Goal: Task Accomplishment & Management: Use online tool/utility

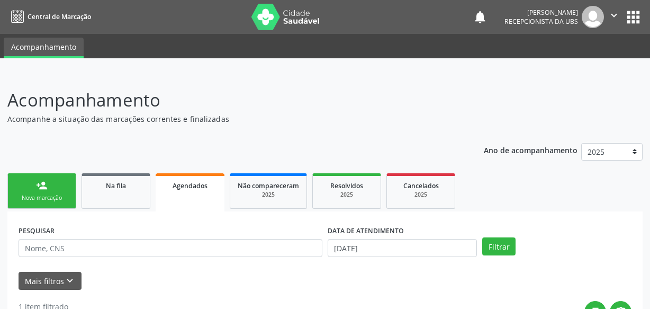
scroll to position [118, 0]
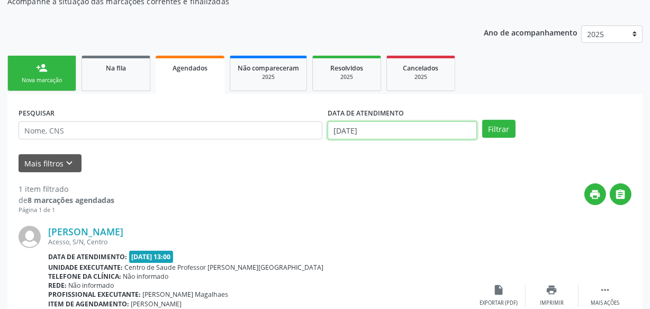
click at [398, 134] on body "Central de Marcação notifications [PERSON_NAME] Recepcionista da UBS  Configur…" at bounding box center [325, 36] width 650 height 309
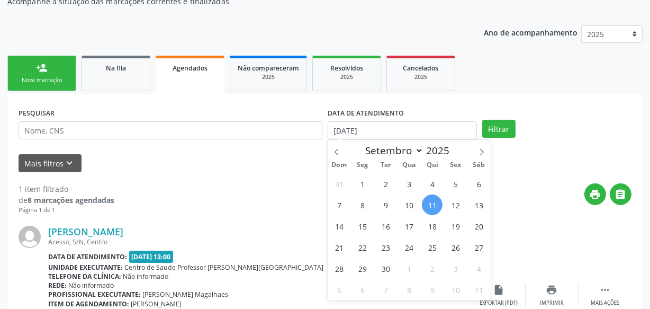
click at [429, 200] on span "11" at bounding box center [432, 204] width 21 height 21
type input "[DATE]"
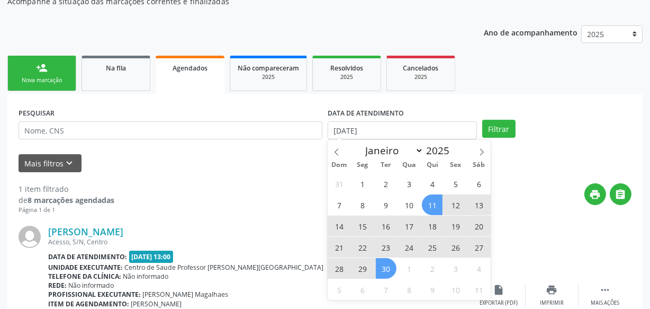
click at [390, 267] on span "30" at bounding box center [386, 268] width 21 height 21
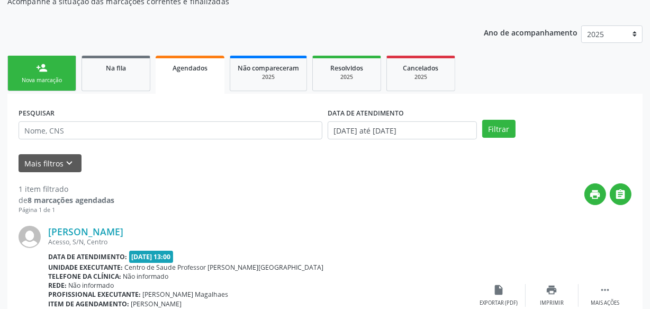
click at [502, 138] on div "PESQUISAR DATA DE ATENDIMENTO [DATE] até [DATE] Filtrar" at bounding box center [325, 125] width 618 height 41
click at [498, 131] on button "Filtrar" at bounding box center [498, 129] width 33 height 18
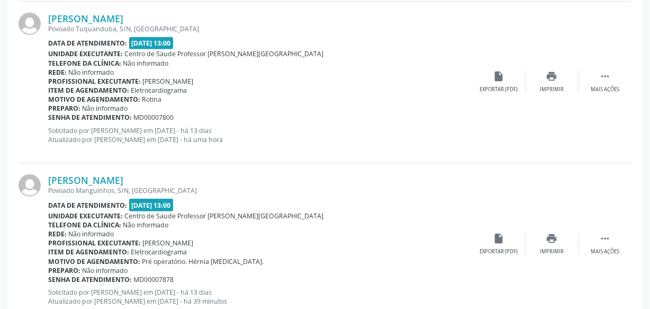
scroll to position [791, 0]
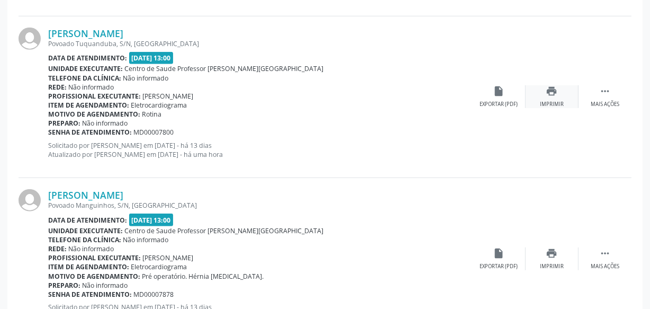
click at [556, 89] on icon "print" at bounding box center [552, 91] width 12 height 12
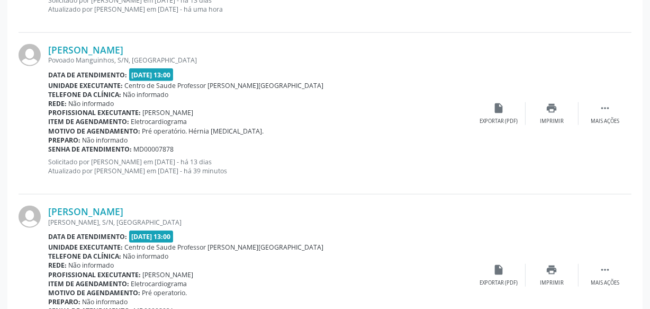
scroll to position [936, 0]
click at [542, 111] on div "print Imprimir" at bounding box center [552, 114] width 53 height 23
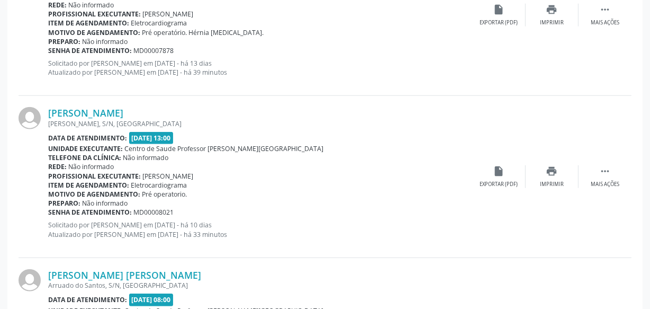
scroll to position [1080, 0]
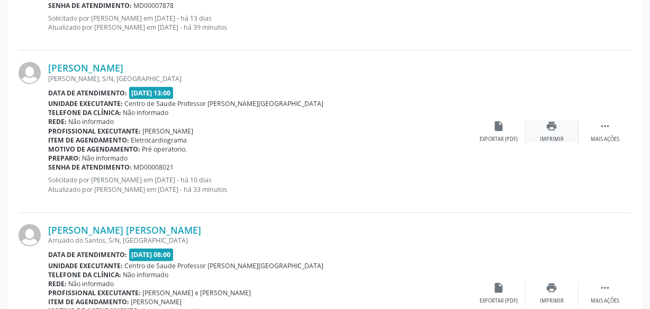
click at [548, 136] on div "Imprimir" at bounding box center [552, 139] width 24 height 7
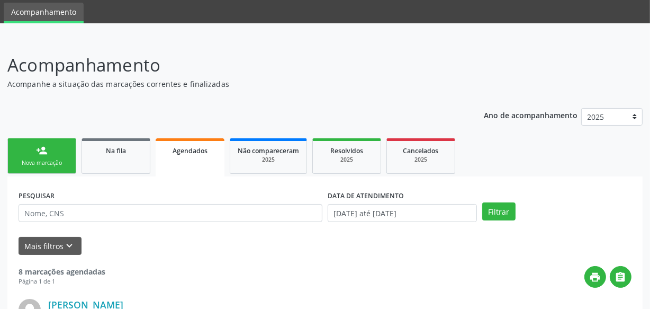
scroll to position [0, 0]
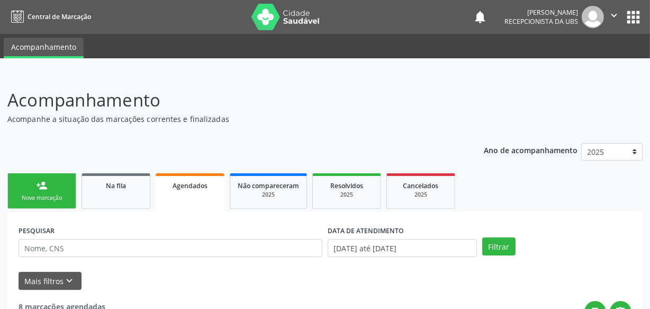
click at [612, 21] on button "" at bounding box center [614, 17] width 20 height 22
click at [594, 62] on link "Sair" at bounding box center [587, 64] width 73 height 15
